Goal: Information Seeking & Learning: Learn about a topic

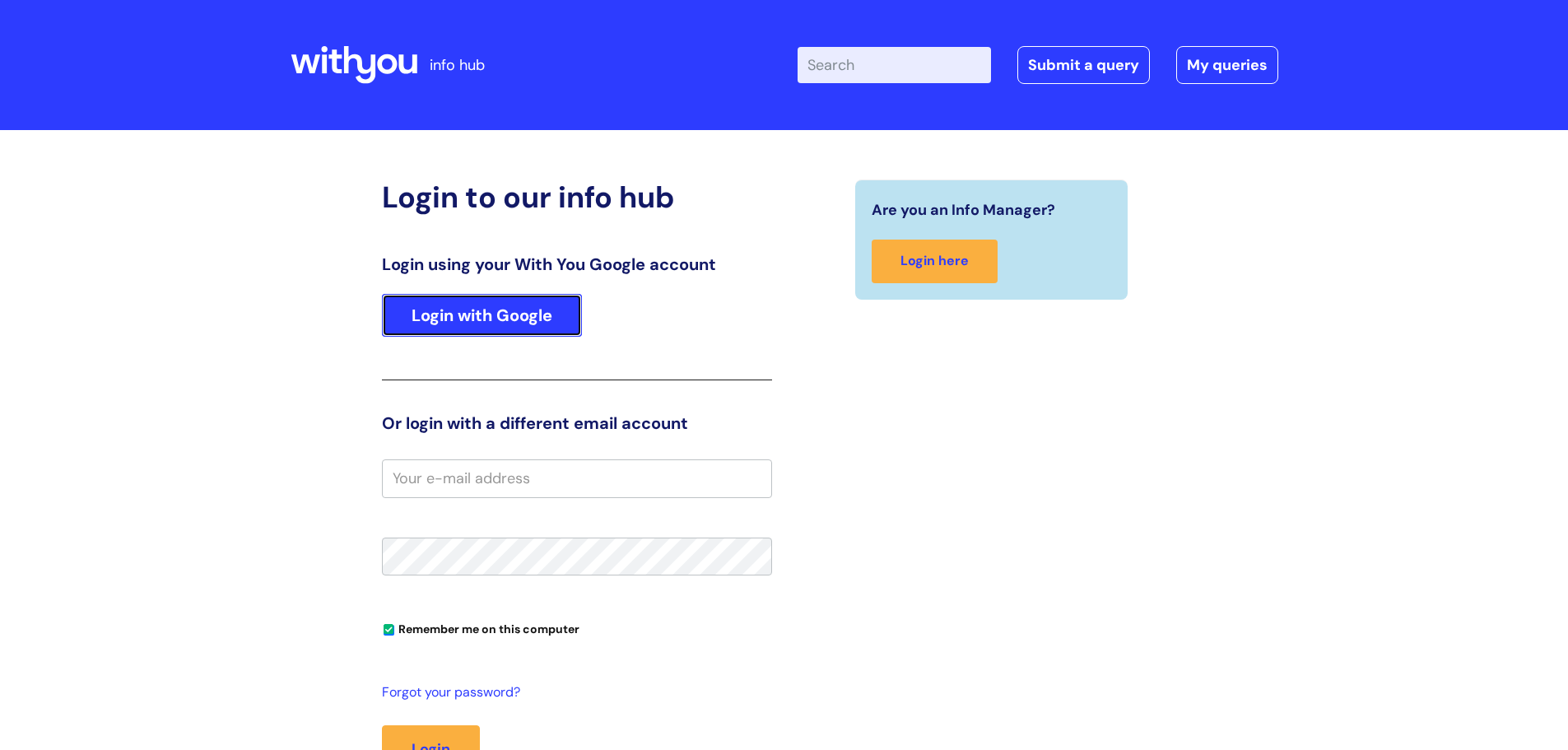
click at [509, 311] on link "Login with Google" at bounding box center [482, 314] width 200 height 42
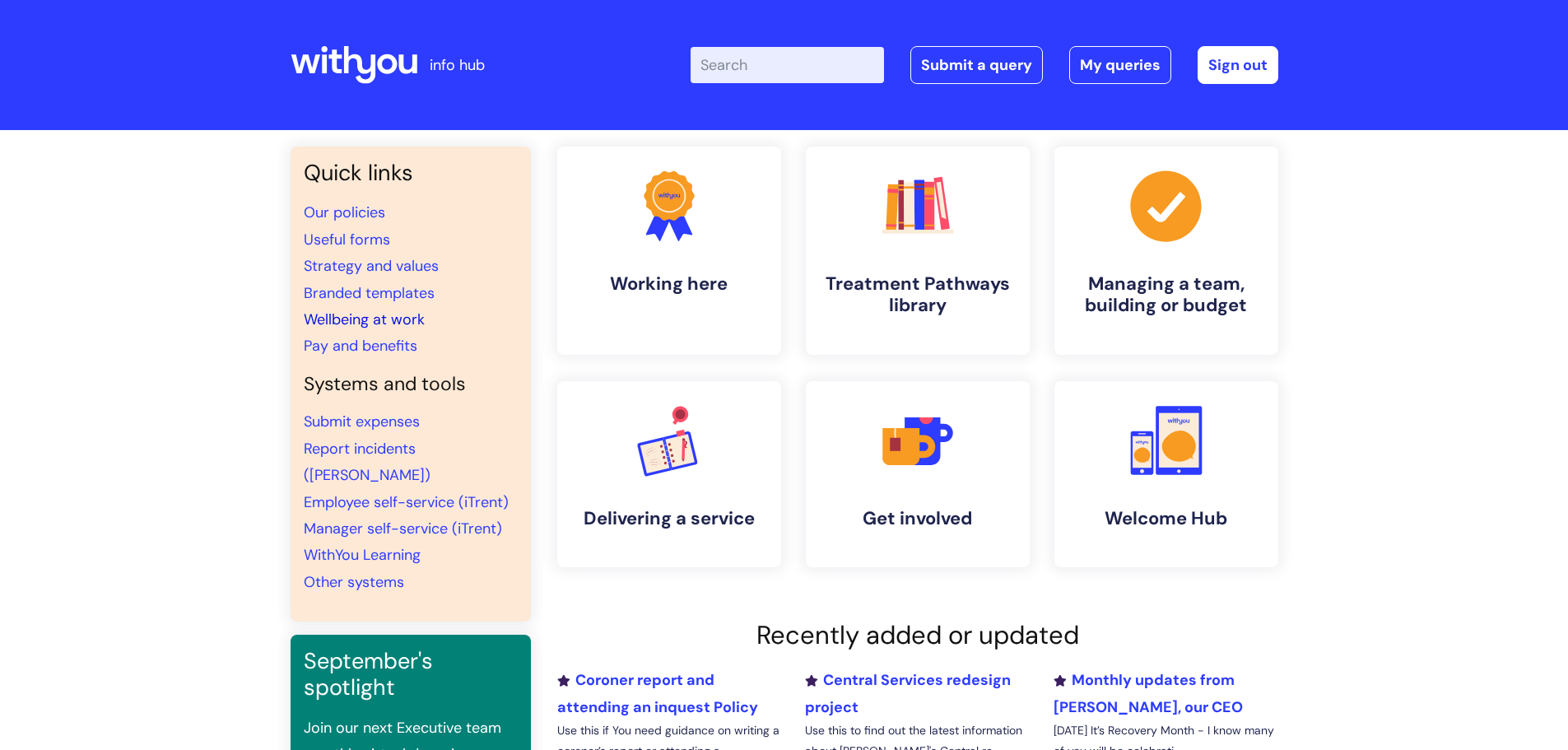
click at [378, 317] on link "Wellbeing at work" at bounding box center [364, 319] width 121 height 20
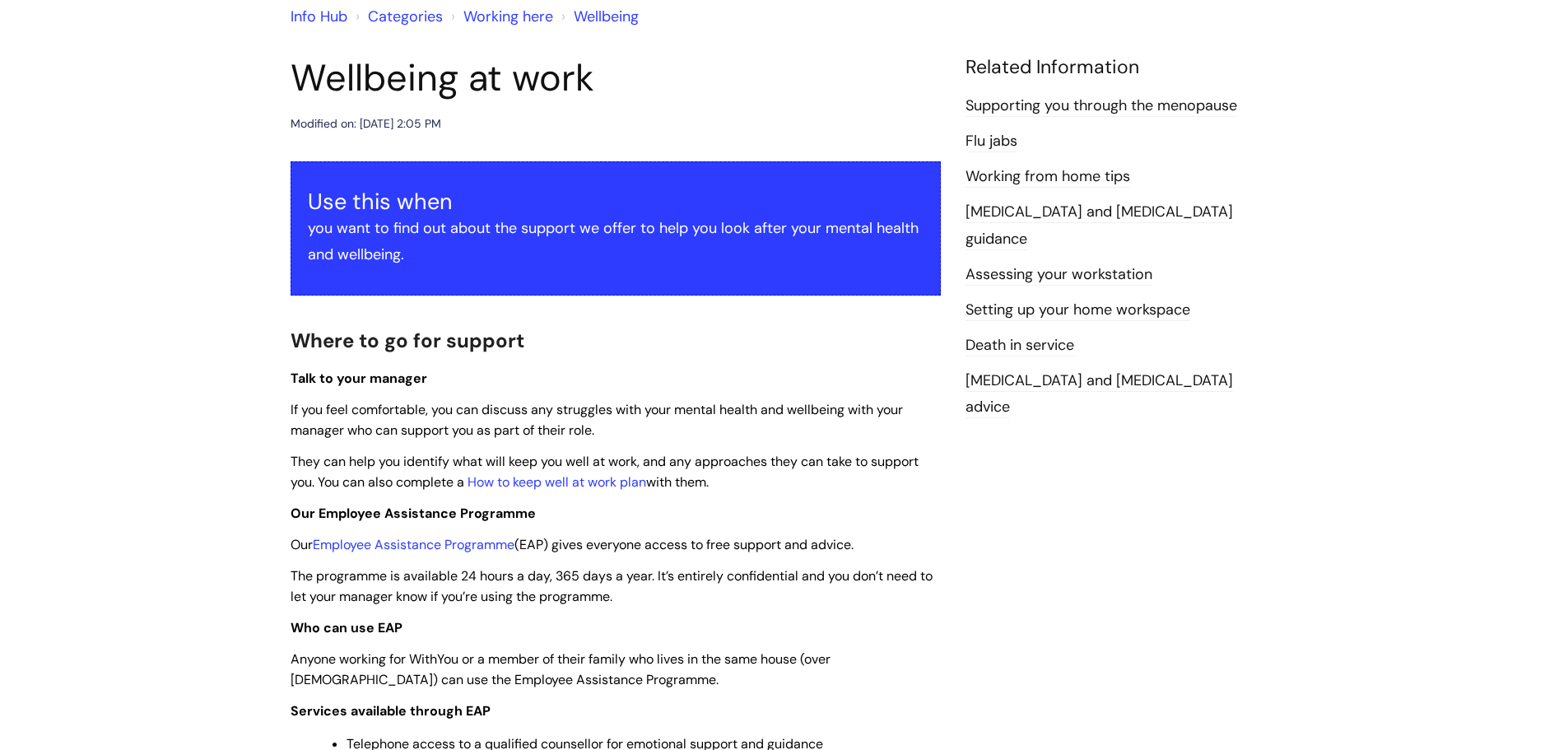
scroll to position [164, 0]
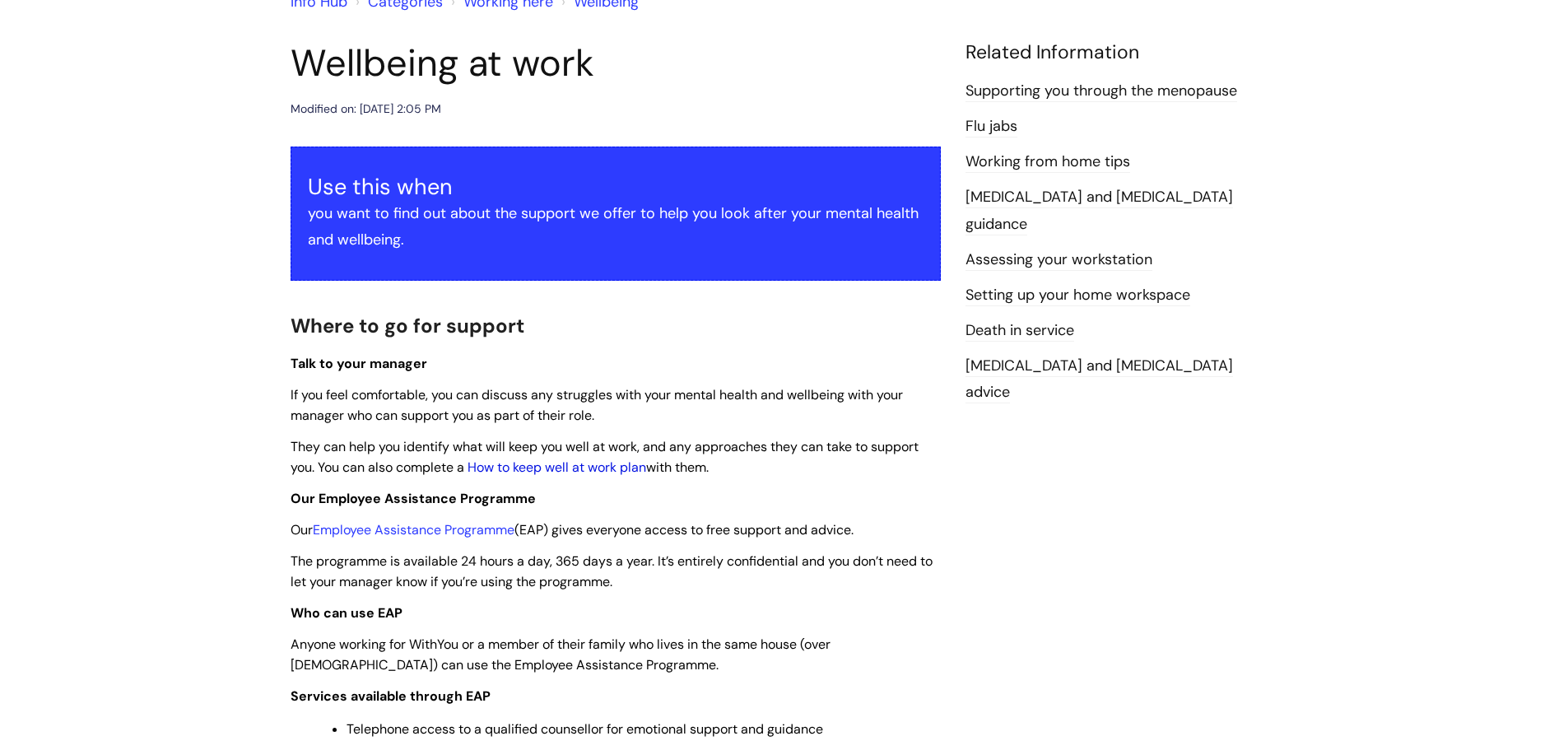
click at [586, 468] on link "How to keep well at work plan" at bounding box center [557, 466] width 179 height 17
